Goal: Information Seeking & Learning: Learn about a topic

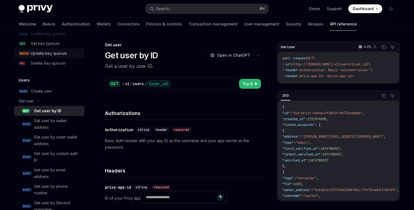
scroll to position [424, 0]
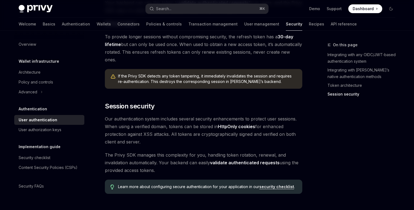
scroll to position [475, 0]
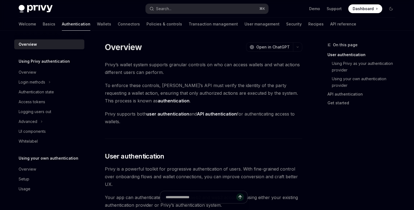
click at [193, 87] on span "To enforce these controls, [PERSON_NAME]’s API must verify the identity of the …" at bounding box center [203, 93] width 197 height 23
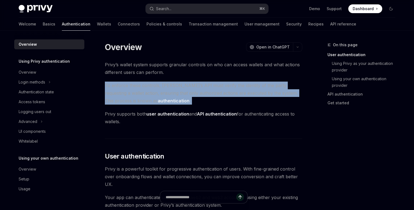
click at [193, 87] on span "To enforce these controls, [PERSON_NAME]’s API must verify the identity of the …" at bounding box center [203, 93] width 197 height 23
click at [191, 86] on span "To enforce these controls, [PERSON_NAME]’s API must verify the identity of the …" at bounding box center [203, 93] width 197 height 23
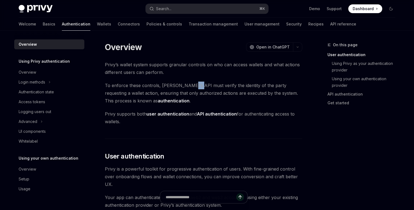
click at [191, 86] on span "To enforce these controls, [PERSON_NAME]’s API must verify the identity of the …" at bounding box center [203, 93] width 197 height 23
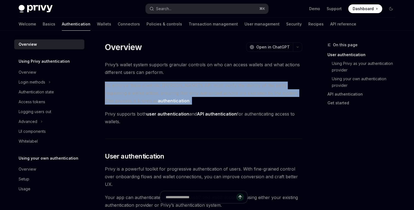
click at [191, 86] on span "To enforce these controls, [PERSON_NAME]’s API must verify the identity of the …" at bounding box center [203, 93] width 197 height 23
click at [194, 86] on span "To enforce these controls, [PERSON_NAME]’s API must verify the identity of the …" at bounding box center [203, 93] width 197 height 23
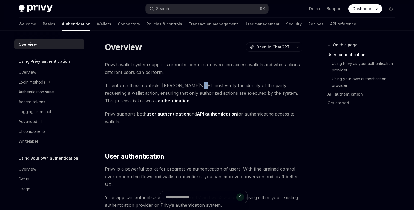
click at [194, 86] on span "To enforce these controls, [PERSON_NAME]’s API must verify the identity of the …" at bounding box center [203, 93] width 197 height 23
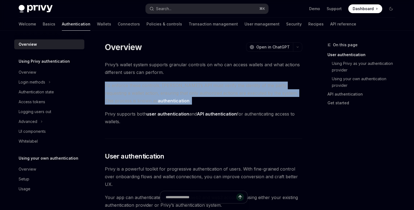
click at [194, 86] on span "To enforce these controls, [PERSON_NAME]’s API must verify the identity of the …" at bounding box center [203, 93] width 197 height 23
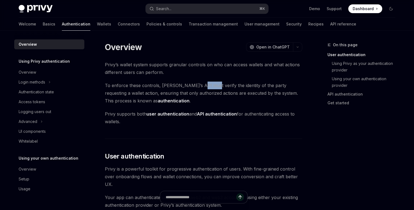
click at [194, 86] on span "To enforce these controls, [PERSON_NAME]’s API must verify the identity of the …" at bounding box center [203, 93] width 197 height 23
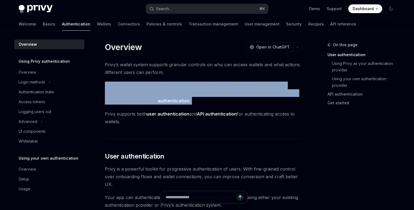
click at [194, 86] on span "To enforce these controls, [PERSON_NAME]’s API must verify the identity of the …" at bounding box center [203, 93] width 197 height 23
click at [195, 86] on span "To enforce these controls, [PERSON_NAME]’s API must verify the identity of the …" at bounding box center [203, 93] width 197 height 23
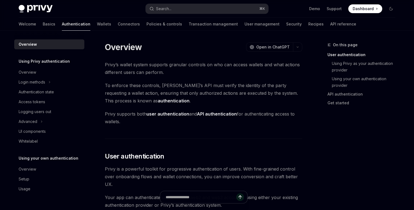
click at [195, 86] on span "To enforce these controls, [PERSON_NAME]’s API must verify the identity of the …" at bounding box center [203, 93] width 197 height 23
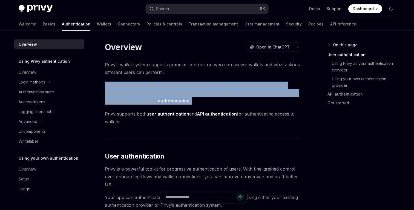
click at [195, 86] on span "To enforce these controls, [PERSON_NAME]’s API must verify the identity of the …" at bounding box center [203, 93] width 197 height 23
